Goal: Check status: Check status

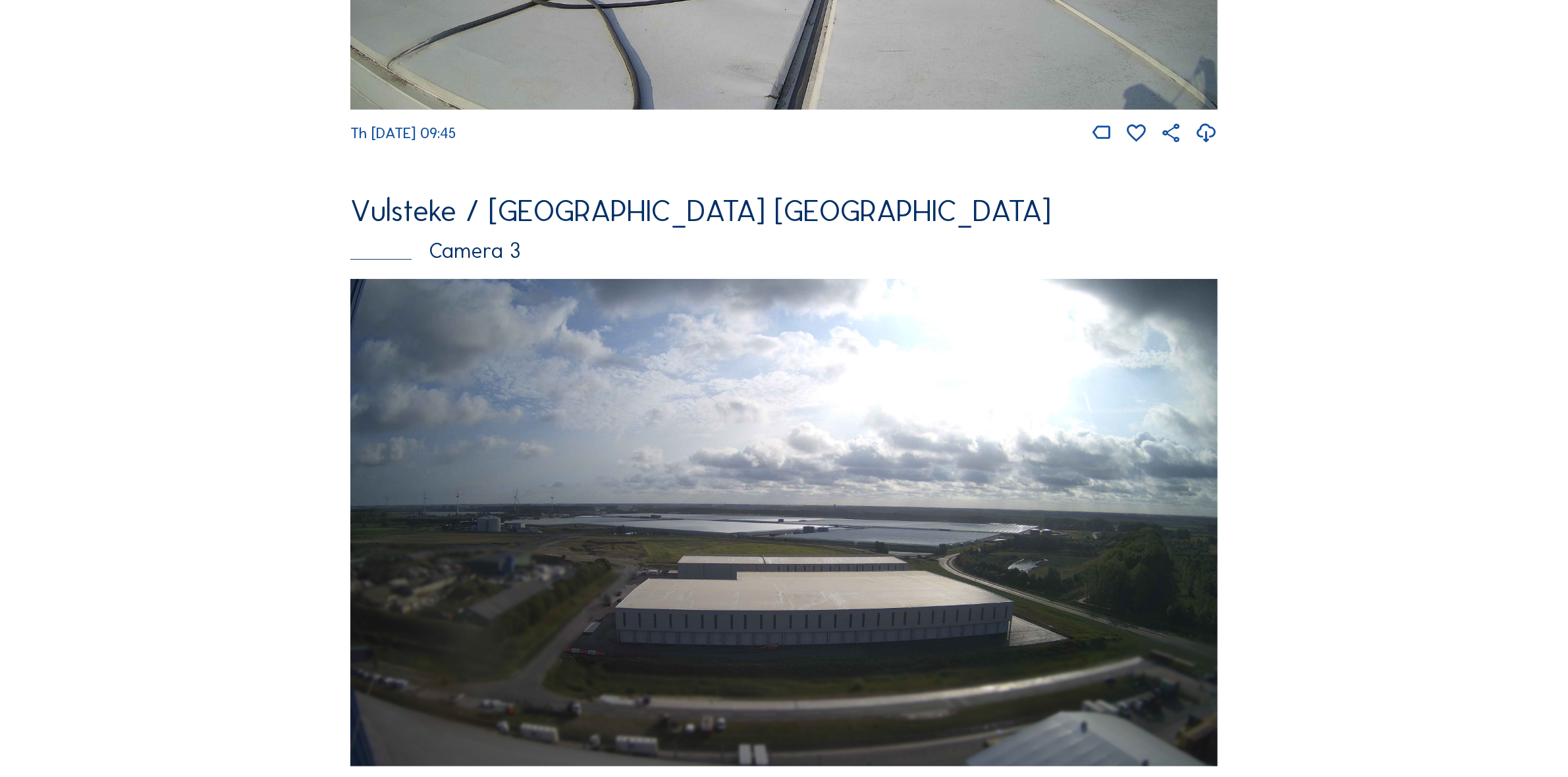
scroll to position [1317, 0]
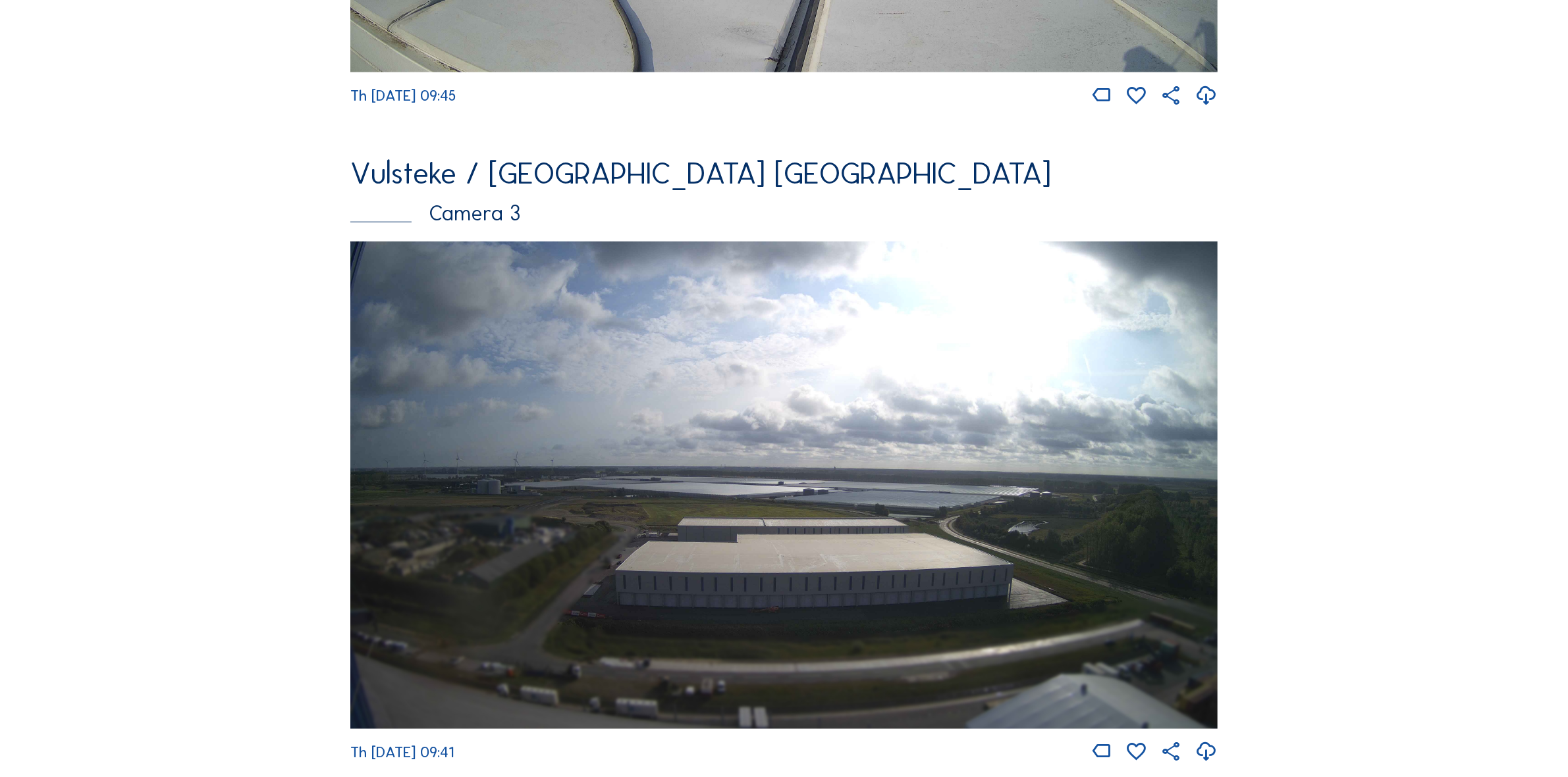
click at [796, 372] on img at bounding box center [784, 486] width 867 height 488
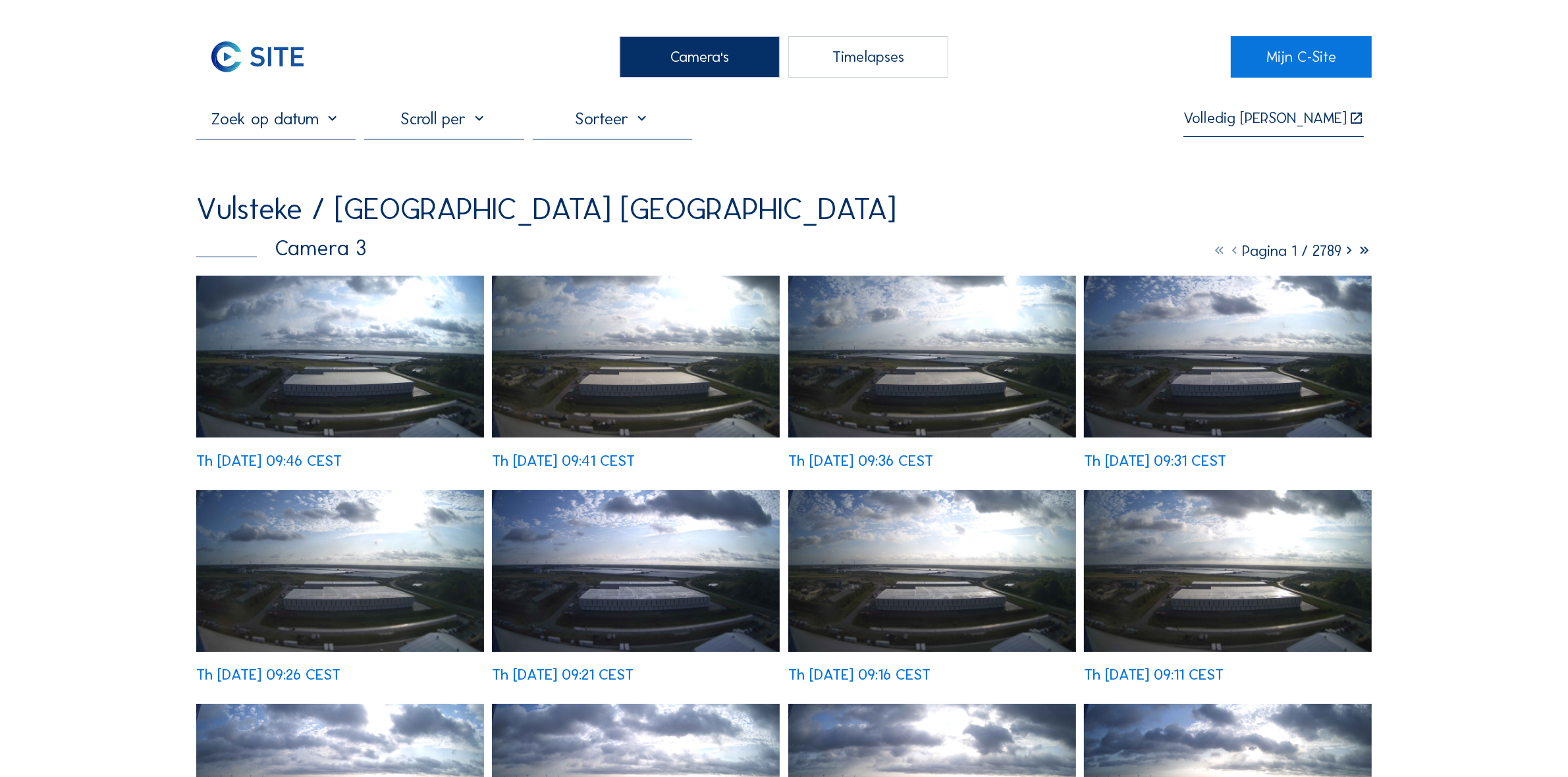
click at [311, 126] on input "text" at bounding box center [276, 118] width 160 height 20
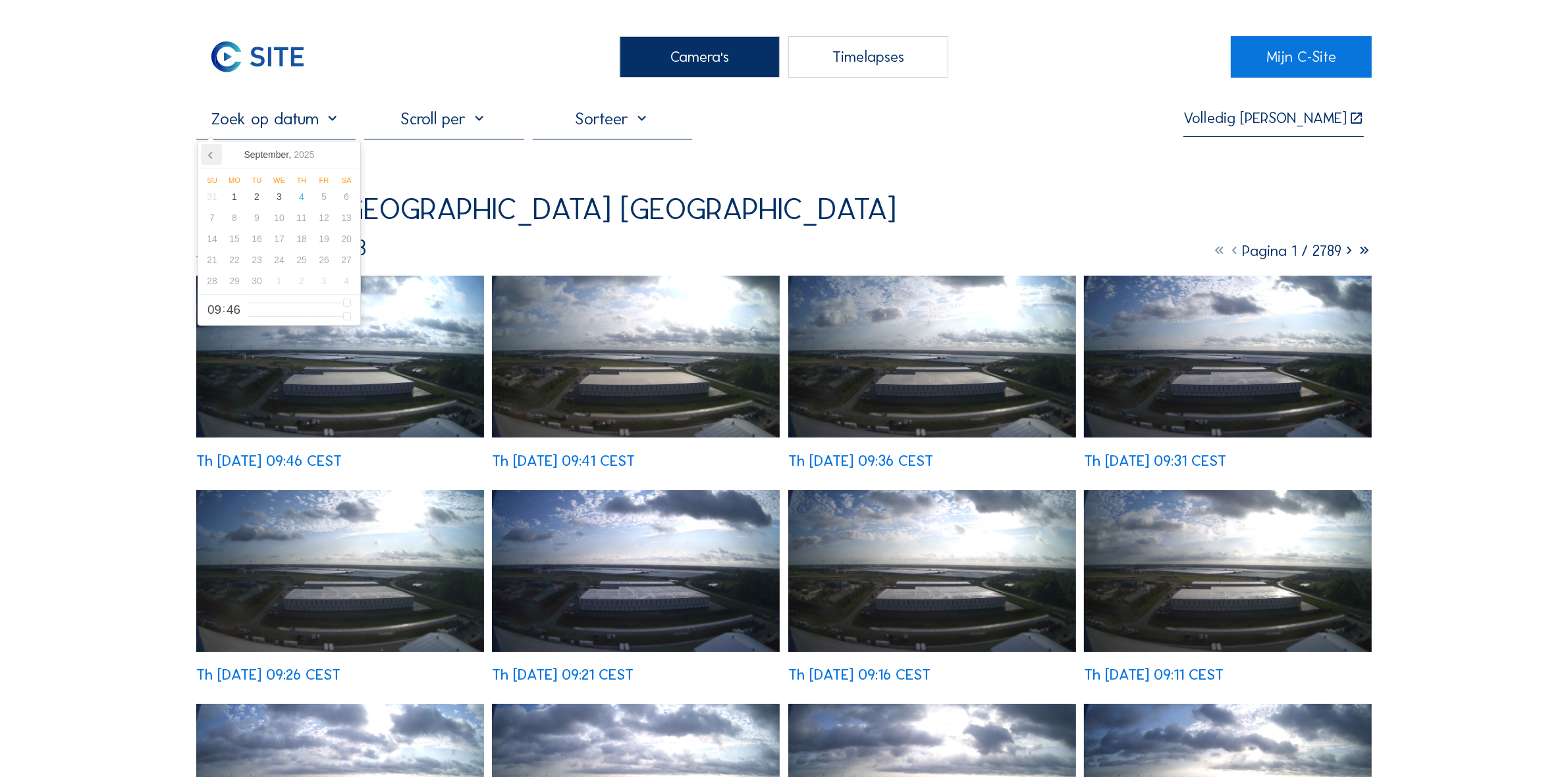
click at [211, 159] on icon at bounding box center [210, 155] width 3 height 7
drag, startPoint x: 211, startPoint y: 159, endPoint x: 231, endPoint y: 187, distance: 34.4
click at [211, 159] on icon at bounding box center [210, 155] width 3 height 7
click at [254, 208] on div "3" at bounding box center [257, 197] width 23 height 21
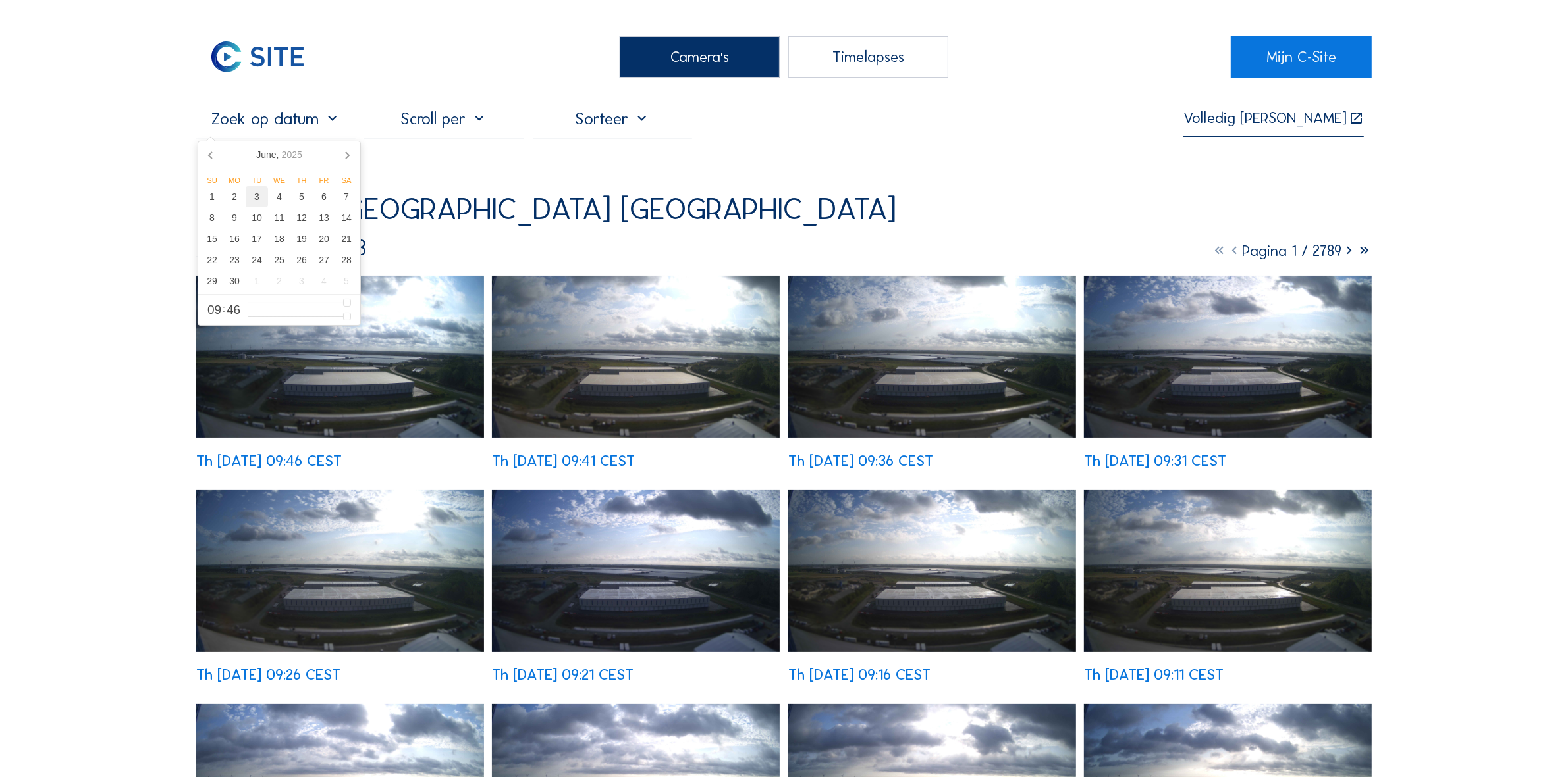
type input "[DATE] 09:46"
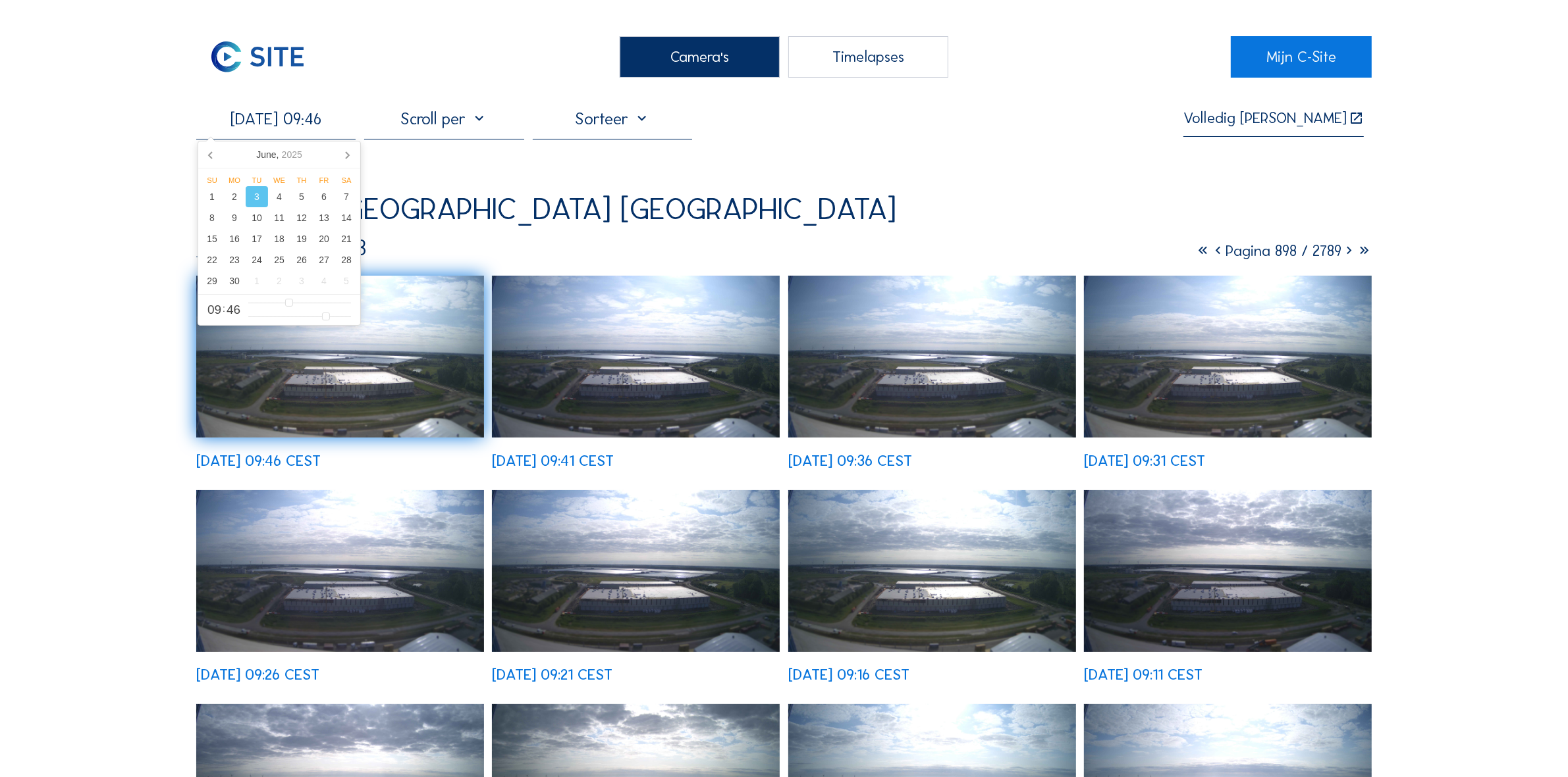
click at [1134, 490] on img at bounding box center [1228, 571] width 288 height 162
